Goal: Find specific page/section: Find specific page/section

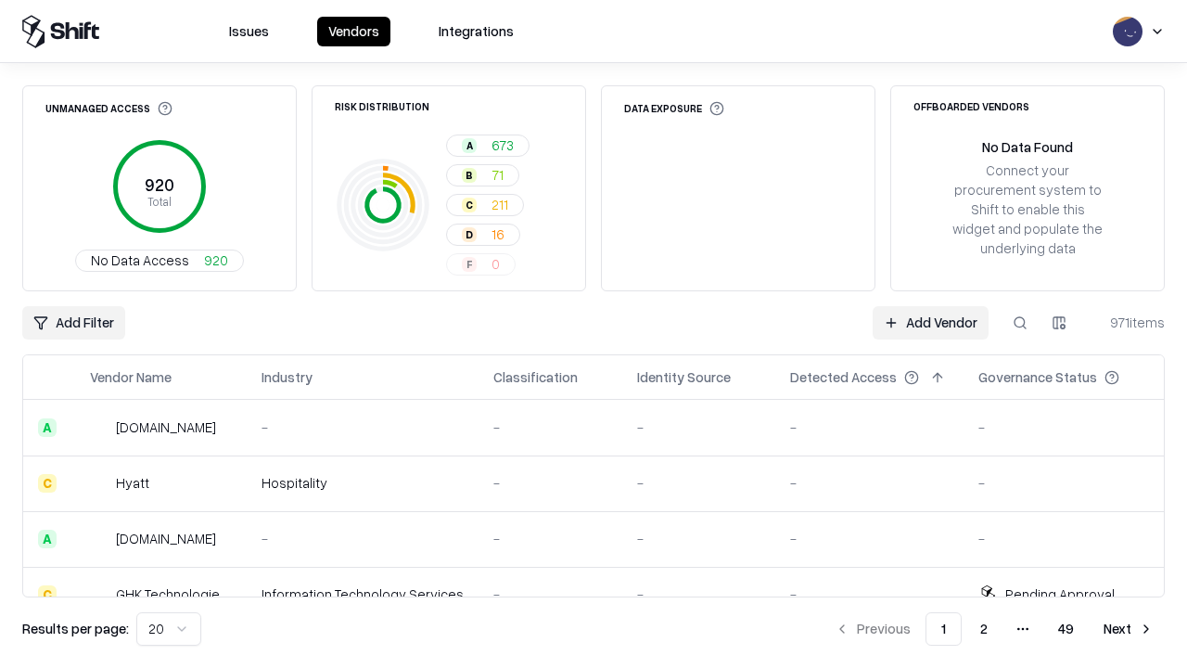
click at [593, 334] on div "Add Filter Add Vendor 971 items" at bounding box center [593, 322] width 1142 height 33
click at [73, 323] on html "Issues Vendors Integrations Unmanaged Access 920 Total No Data Access 920 Risk …" at bounding box center [593, 334] width 1187 height 668
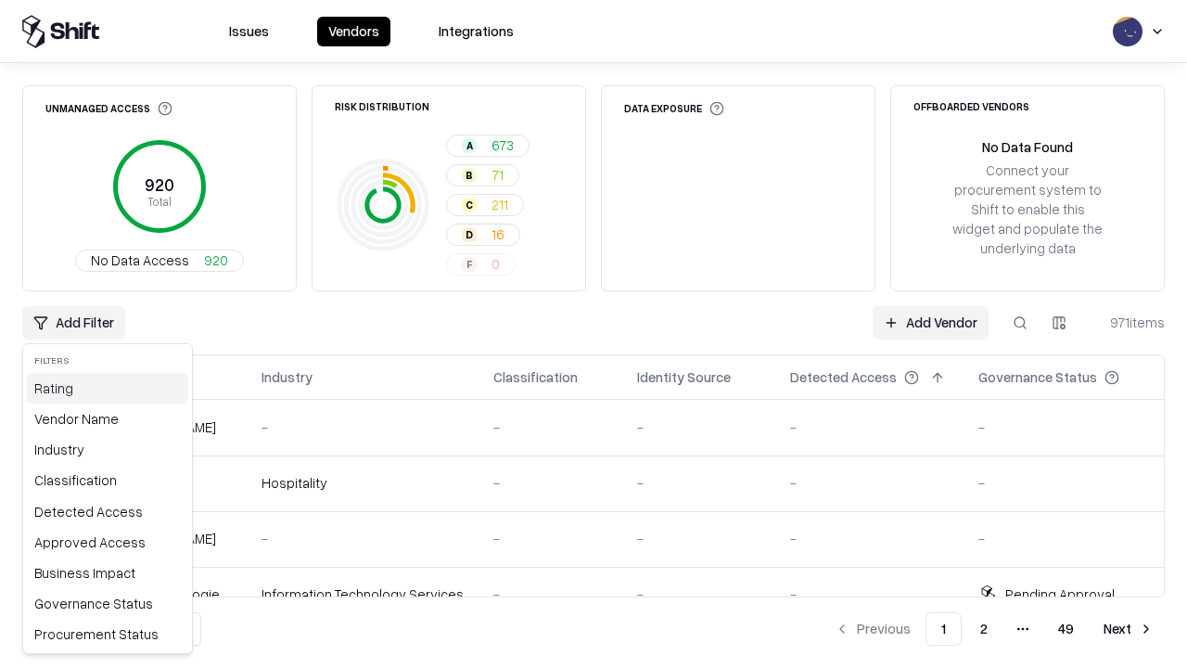
click at [108, 388] on div "Rating" at bounding box center [107, 388] width 161 height 31
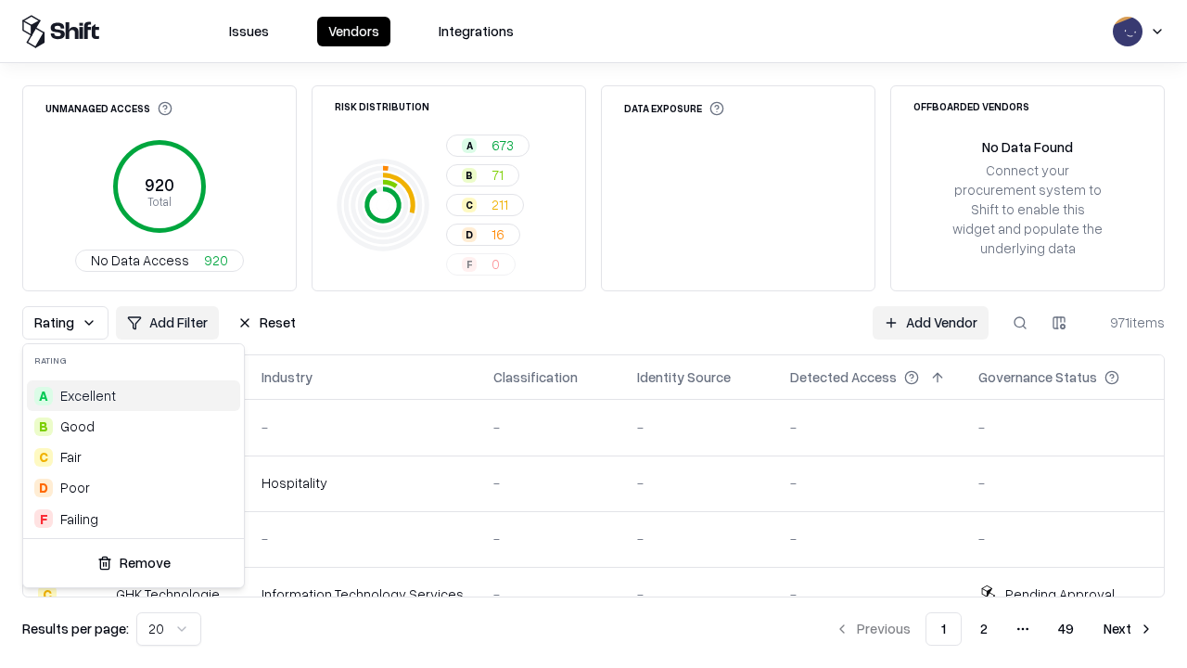
click at [593, 334] on html "Issues Vendors Integrations Unmanaged Access 920 Total No Data Access 920 Risk …" at bounding box center [593, 334] width 1187 height 668
click at [266, 323] on button "Reset" at bounding box center [266, 322] width 81 height 33
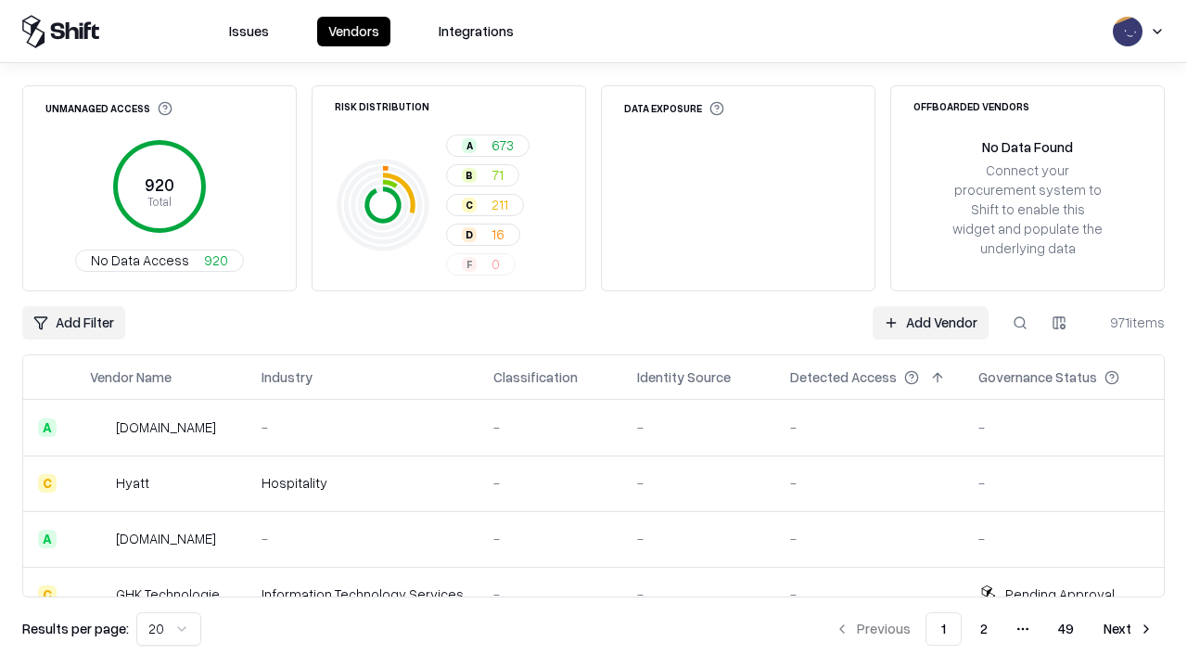
click at [593, 334] on div "Add Filter Add Vendor 971 items" at bounding box center [593, 322] width 1142 height 33
click at [73, 323] on html "Issues Vendors Integrations Unmanaged Access 920 Total No Data Access 920 Risk …" at bounding box center [593, 334] width 1187 height 668
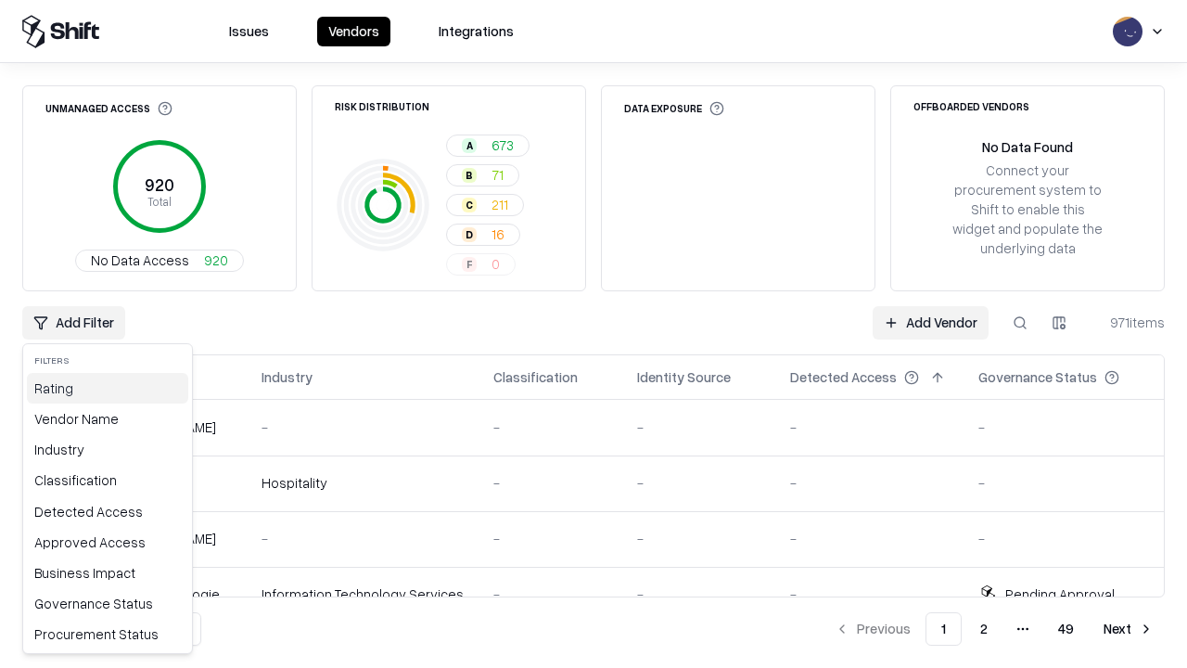
click at [108, 388] on div "Rating" at bounding box center [107, 388] width 161 height 31
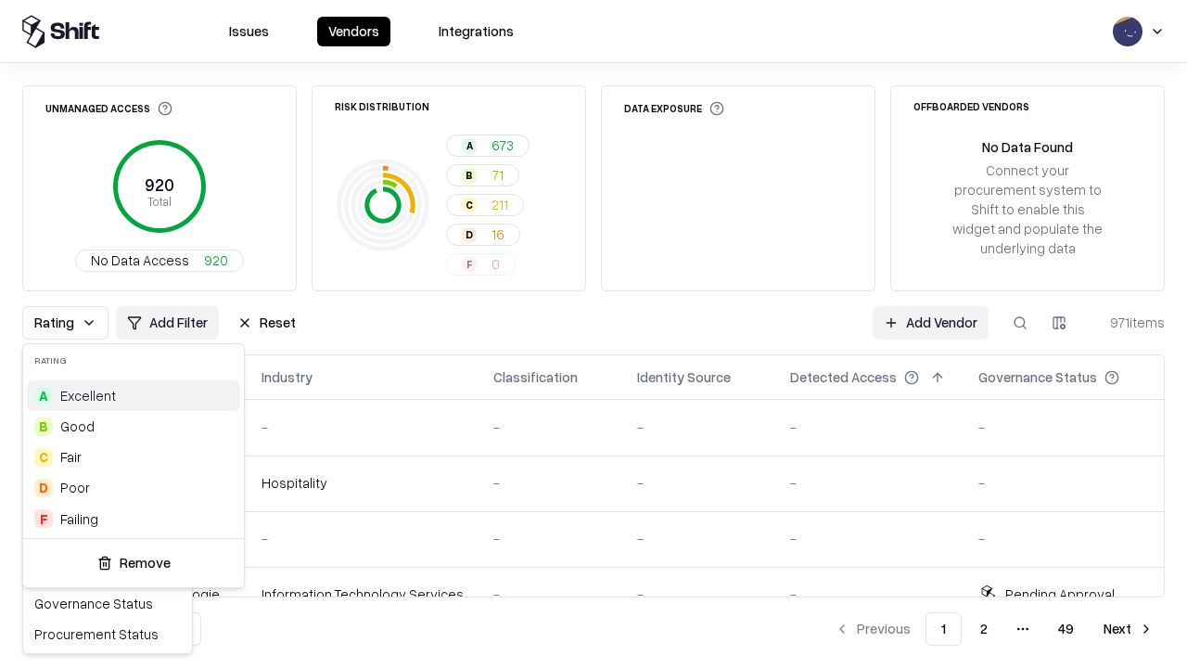
click at [134, 395] on div "A Excellent" at bounding box center [133, 395] width 213 height 31
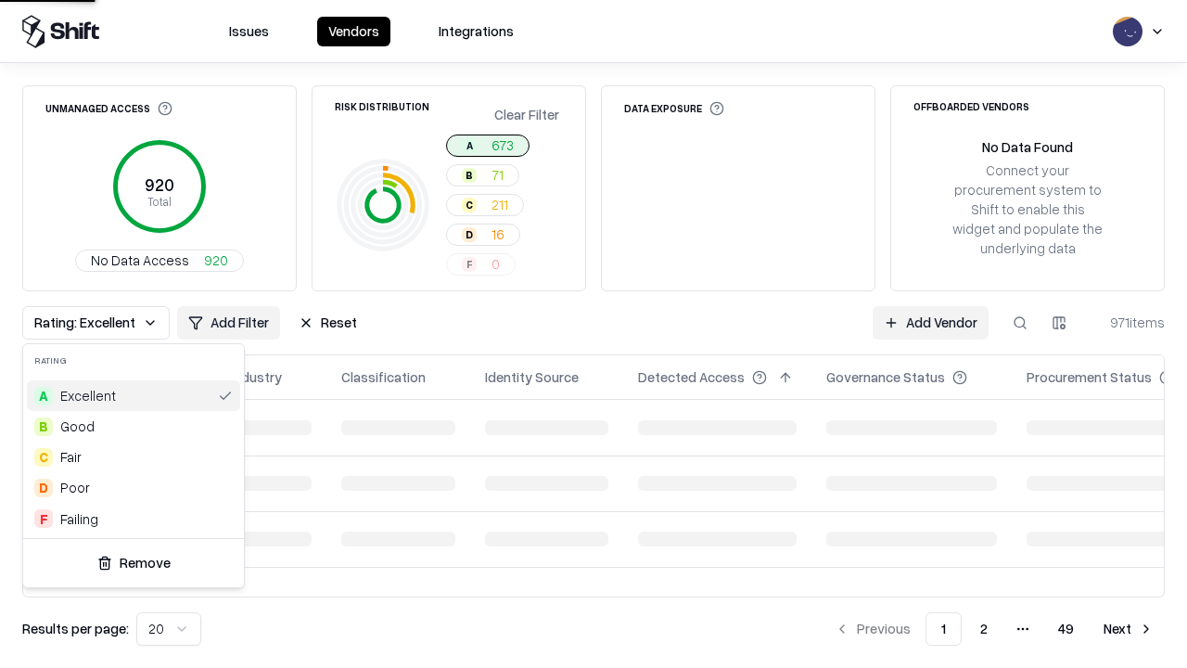
click at [593, 334] on html "Issues Vendors Integrations Unmanaged Access 920 Total No Data Access 920 Risk …" at bounding box center [593, 334] width 1187 height 668
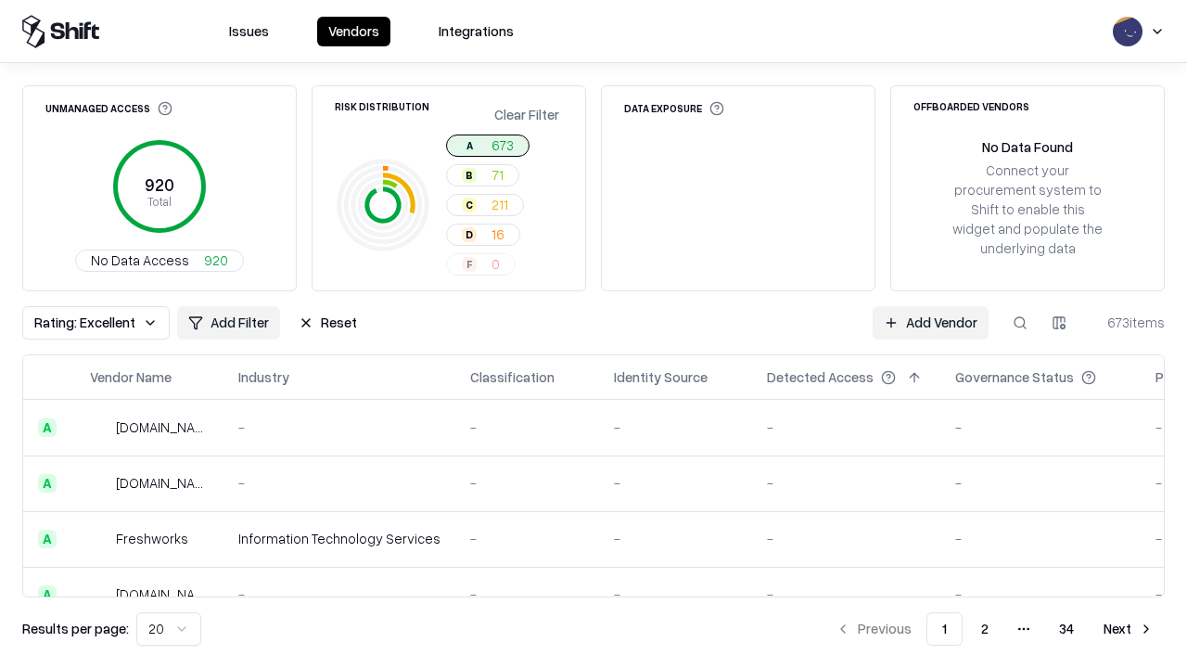
click at [593, 334] on div "Rating: Excellent Add Filter Reset Add Vendor 673 items" at bounding box center [593, 322] width 1142 height 33
click at [327, 323] on button "Reset" at bounding box center [327, 322] width 81 height 33
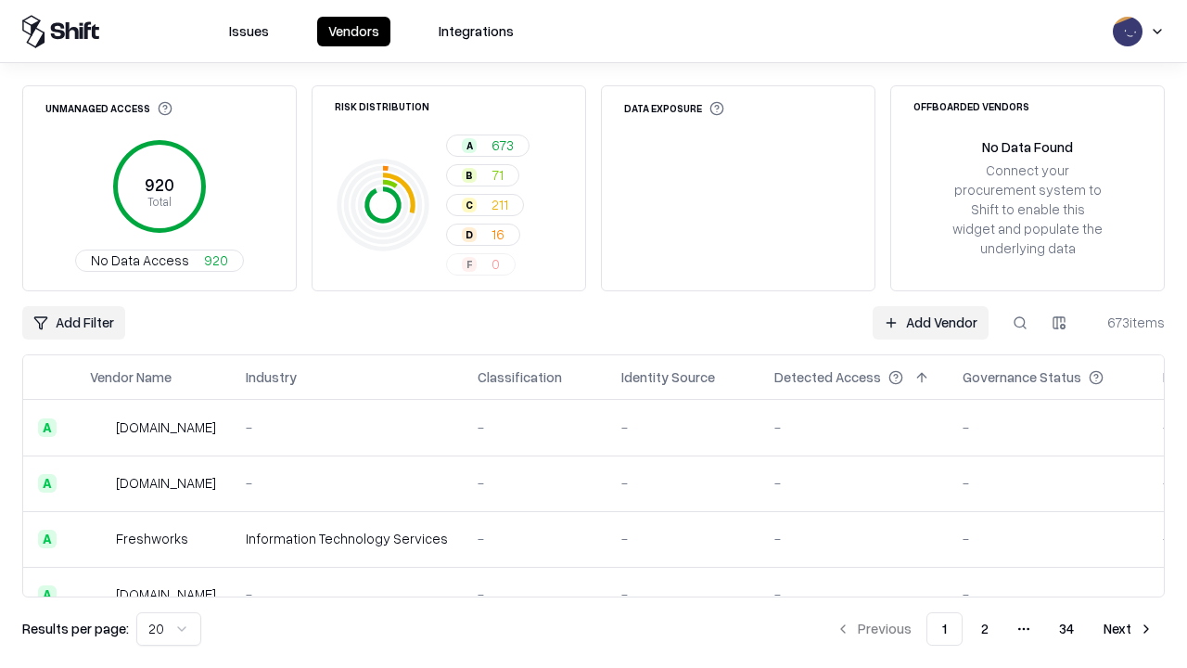
click at [593, 334] on div "Add Filter Add Vendor 673 items" at bounding box center [593, 322] width 1142 height 33
click at [73, 323] on html "Issues Vendors Integrations Unmanaged Access 920 Total No Data Access 920 Risk …" at bounding box center [593, 334] width 1187 height 668
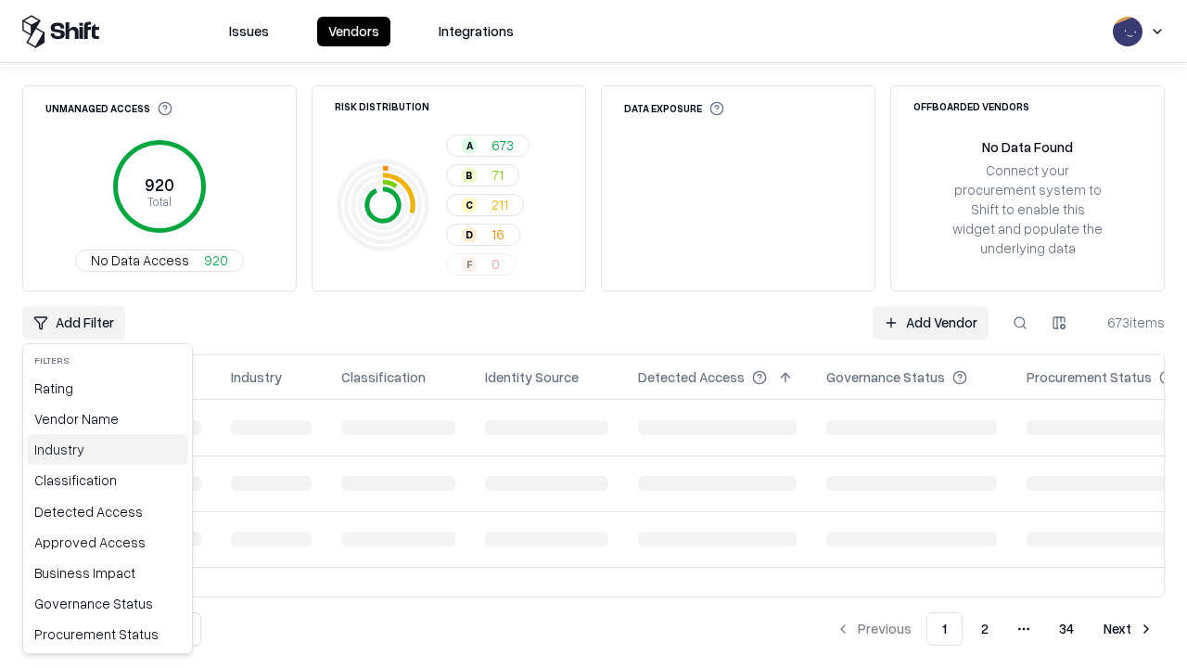
click at [108, 449] on div "Industry" at bounding box center [107, 449] width 161 height 31
